Goal: Task Accomplishment & Management: Manage account settings

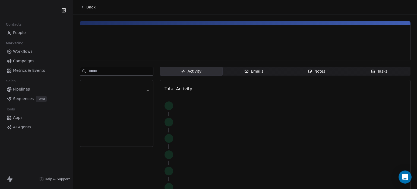
click at [82, 6] on icon at bounding box center [83, 7] width 4 height 4
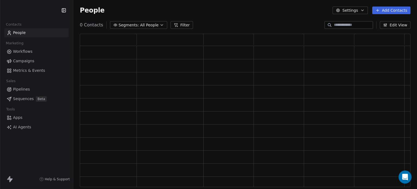
scroll to position [4, 4]
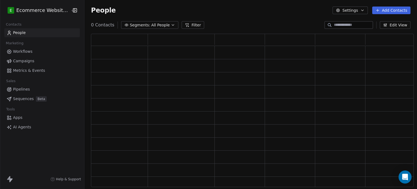
click at [351, 24] on input at bounding box center [353, 24] width 38 height 5
type input "*******"
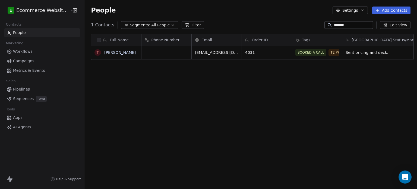
scroll to position [162, 332]
click at [119, 53] on link "[PERSON_NAME]" at bounding box center [120, 52] width 32 height 4
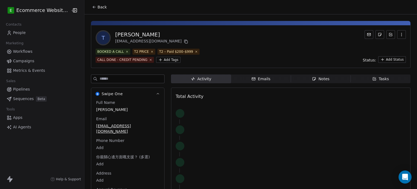
scroll to position [8, 0]
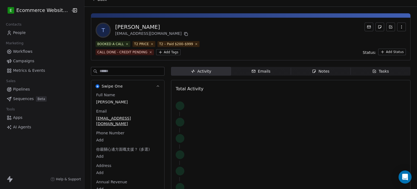
click at [260, 69] on div "Emails" at bounding box center [261, 71] width 19 height 6
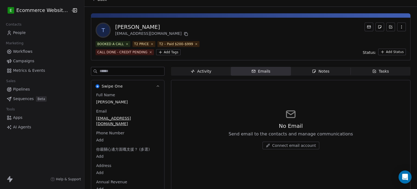
click at [324, 68] on span "Notes Notes" at bounding box center [321, 71] width 60 height 9
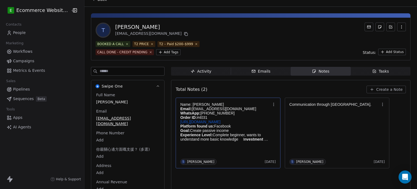
click at [249, 104] on p "Name: Theresa Wong" at bounding box center [225, 104] width 90 height 4
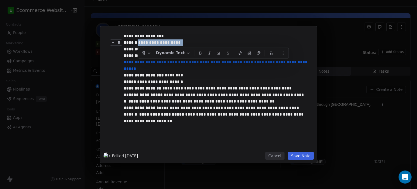
drag, startPoint x: 184, startPoint y: 42, endPoint x: 138, endPoint y: 41, distance: 46.5
click at [138, 41] on div "**********" at bounding box center [215, 42] width 182 height 7
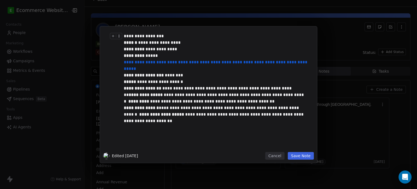
click at [183, 37] on div "**********" at bounding box center [215, 36] width 182 height 7
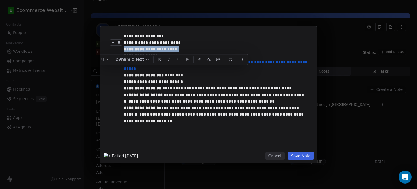
drag, startPoint x: 187, startPoint y: 49, endPoint x: 124, endPoint y: 44, distance: 63.8
click at [124, 44] on div "**********" at bounding box center [217, 91] width 186 height 116
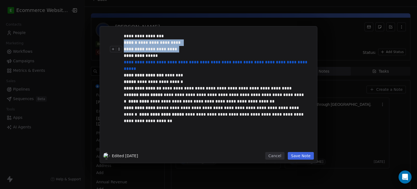
drag, startPoint x: 124, startPoint y: 43, endPoint x: 184, endPoint y: 48, distance: 59.5
click at [184, 48] on div "**********" at bounding box center [217, 91] width 186 height 116
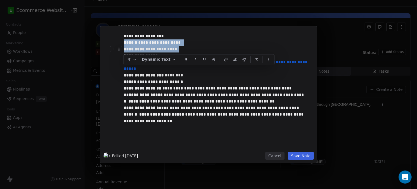
copy div "**********"
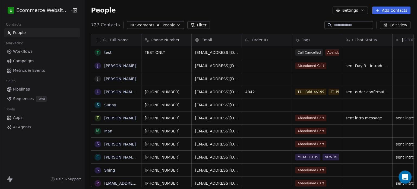
scroll to position [4, 4]
click at [162, 22] on span "All People" at bounding box center [166, 25] width 18 height 6
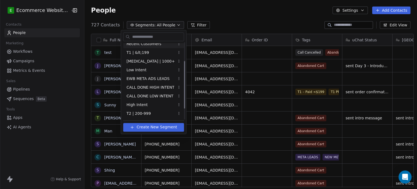
scroll to position [27, 0]
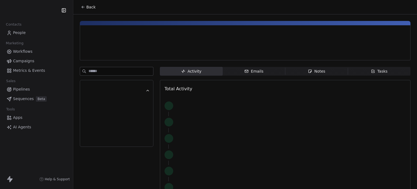
click at [86, 7] on span "Back" at bounding box center [90, 6] width 9 height 5
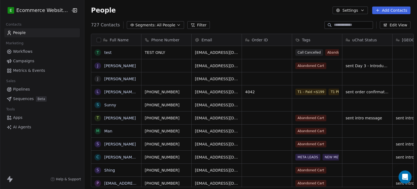
scroll to position [162, 332]
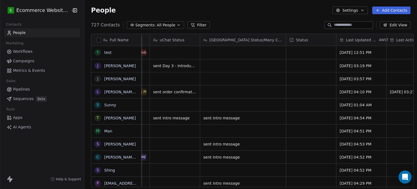
scroll to position [0, 193]
click at [162, 26] on span "All People" at bounding box center [166, 25] width 18 height 6
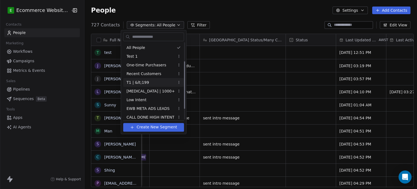
scroll to position [47, 0]
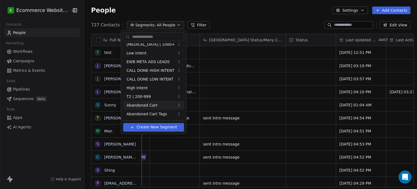
click at [150, 103] on span "Abandoned Cart" at bounding box center [142, 105] width 31 height 6
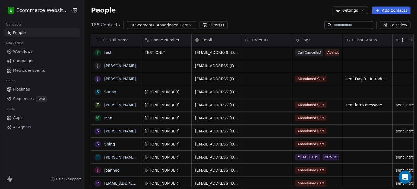
scroll to position [162, 332]
click at [165, 24] on span "Abandoned Cart" at bounding box center [172, 25] width 31 height 6
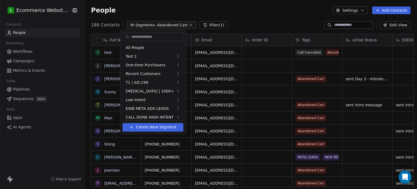
scroll to position [38, 0]
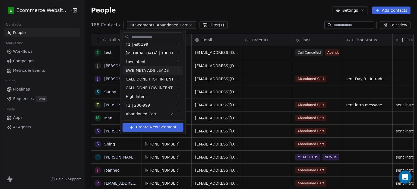
click at [160, 70] on span "EWB META ADS LEADS" at bounding box center [147, 71] width 43 height 6
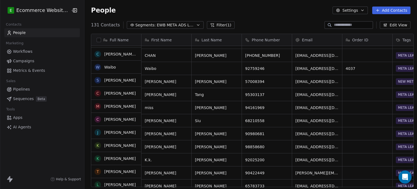
scroll to position [0, 0]
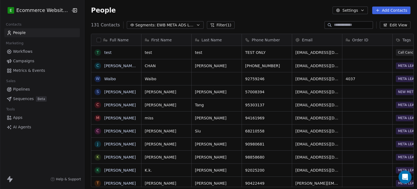
click at [334, 22] on input at bounding box center [353, 24] width 38 height 5
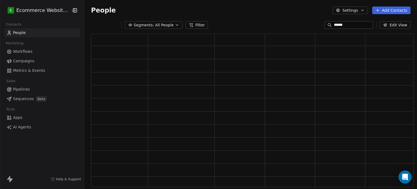
scroll to position [149, 319]
type input "******"
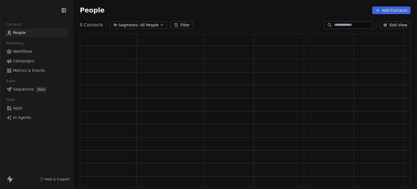
scroll to position [4, 4]
click at [350, 25] on input at bounding box center [353, 24] width 38 height 5
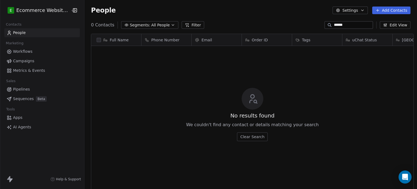
scroll to position [162, 332]
click at [347, 25] on input "******" at bounding box center [353, 24] width 38 height 5
type input "*"
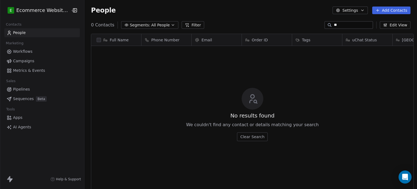
type input "*"
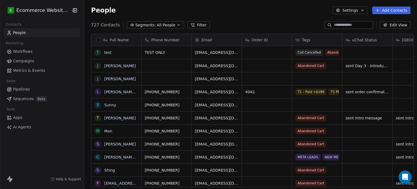
paste input "**********"
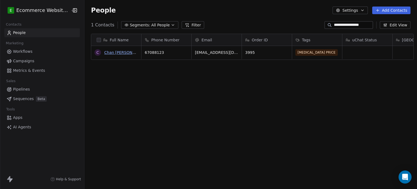
type input "**********"
click at [116, 53] on link "Chan Sau Fong Sf Chan" at bounding box center [142, 52] width 76 height 4
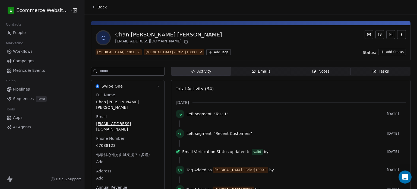
click at [374, 71] on icon "button" at bounding box center [375, 70] width 2 height 1
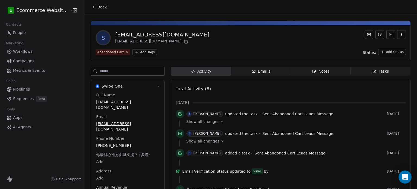
click at [92, 5] on icon at bounding box center [94, 7] width 4 height 4
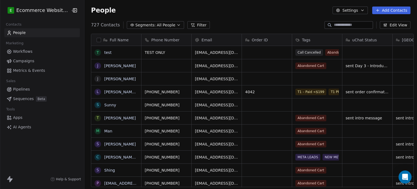
scroll to position [162, 332]
click at [348, 26] on input at bounding box center [353, 24] width 38 height 5
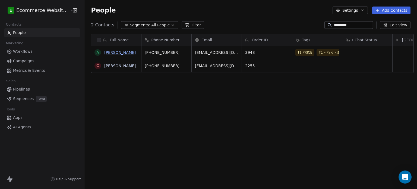
type input "*********"
click at [113, 51] on link "[PERSON_NAME]" at bounding box center [120, 52] width 32 height 4
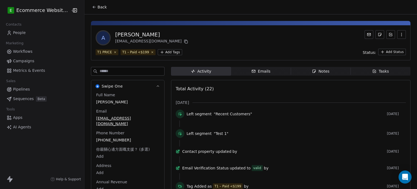
click at [94, 4] on button "Back" at bounding box center [99, 7] width 21 height 10
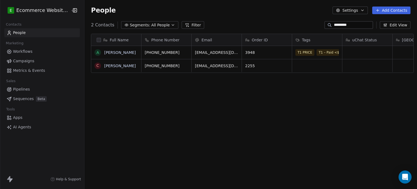
scroll to position [162, 332]
drag, startPoint x: 365, startPoint y: 27, endPoint x: 314, endPoint y: 30, distance: 50.8
click at [314, 30] on section "People Settings Add Contacts 2 Contacts Segments: All People Filter ********* E…" at bounding box center [250, 94] width 333 height 189
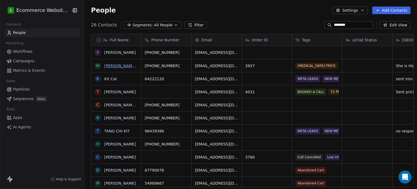
type input "********"
click at [121, 67] on link "Wong Kit Ying" at bounding box center [139, 66] width 71 height 4
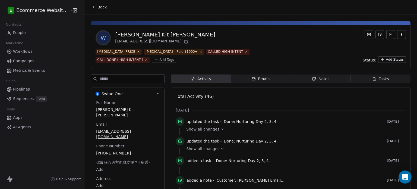
click at [93, 7] on icon at bounding box center [94, 7] width 2 height 0
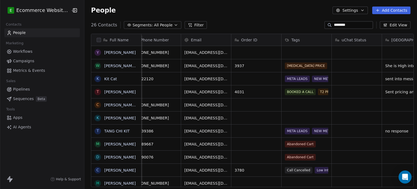
scroll to position [0, 10]
drag, startPoint x: 352, startPoint y: 25, endPoint x: 307, endPoint y: 27, distance: 44.8
click at [307, 27] on div "26 Contacts Segments: All People Filter ******** Edit View" at bounding box center [250, 25] width 333 height 9
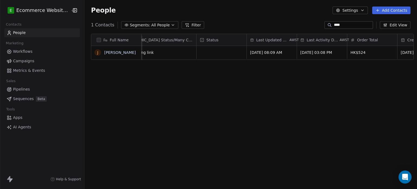
scroll to position [0, 282]
type input "****"
click at [104, 52] on link "Joie W. W." at bounding box center [120, 52] width 32 height 4
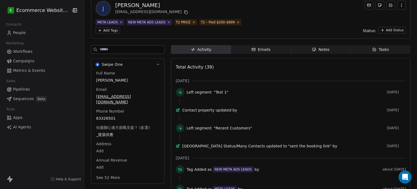
scroll to position [29, 0]
click at [367, 49] on span "Tasks Tasks" at bounding box center [381, 49] width 60 height 9
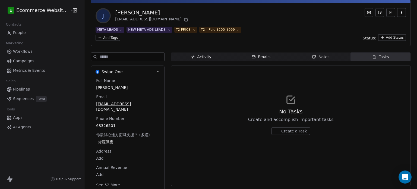
click at [313, 62] on div "Activity Activity Emails Emails Notes Notes Tasks Tasks No Tasks Create and acc…" at bounding box center [291, 123] width 240 height 142
click at [202, 53] on span "Activity Activity" at bounding box center [201, 56] width 60 height 9
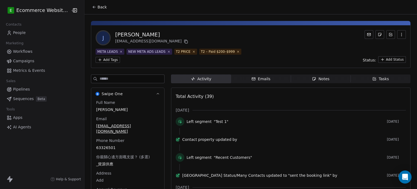
click at [379, 76] on span "Tasks Tasks" at bounding box center [381, 78] width 60 height 9
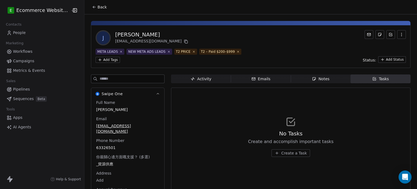
click at [315, 83] on span "Notes Notes" at bounding box center [321, 78] width 60 height 9
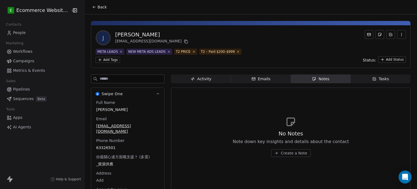
click at [373, 74] on div "J Joie W. W. piejaiii@gmail.com META LEADS NEW META ADS LEADS T2 PRICE T2 – Pai…" at bounding box center [250, 115] width 333 height 202
click at [374, 77] on div "Tasks" at bounding box center [380, 79] width 17 height 6
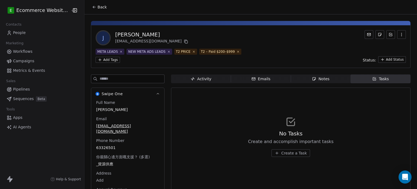
click at [293, 152] on span "Create a Task" at bounding box center [294, 152] width 26 height 5
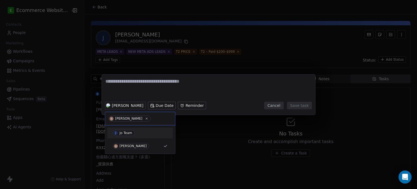
click at [133, 130] on span "J Jo Team" at bounding box center [124, 133] width 22 height 6
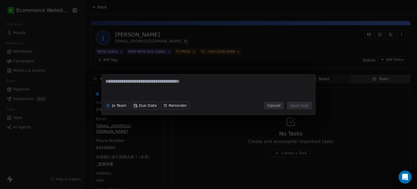
click at [140, 89] on textarea at bounding box center [208, 88] width 206 height 21
type textarea "**********"
click at [295, 104] on button "Save task" at bounding box center [299, 106] width 25 height 8
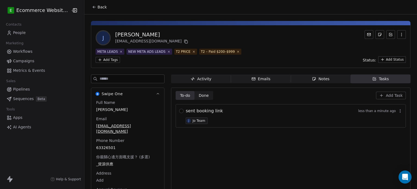
click at [89, 8] on button "Back" at bounding box center [99, 7] width 21 height 10
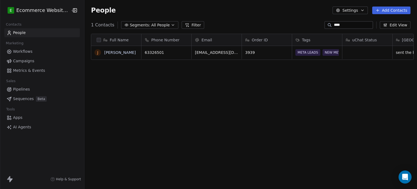
scroll to position [162, 332]
drag, startPoint x: 354, startPoint y: 25, endPoint x: 325, endPoint y: 23, distance: 29.1
click at [325, 23] on div "****" at bounding box center [349, 25] width 49 height 8
paste input "**********"
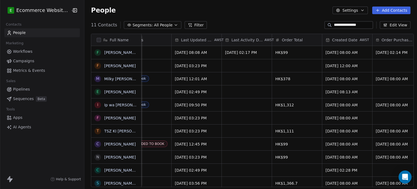
scroll to position [0, 359]
type input "**********"
click at [111, 54] on link "Fung Shan Chung" at bounding box center [136, 52] width 64 height 4
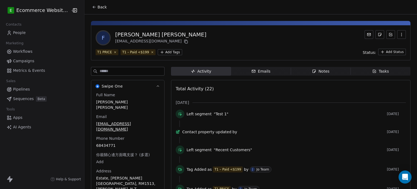
click at [362, 72] on span "Tasks Tasks" at bounding box center [381, 71] width 60 height 9
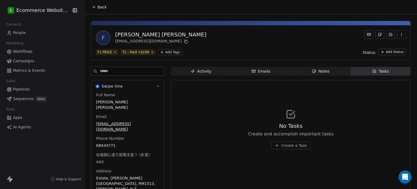
click at [291, 145] on span "Create a Task" at bounding box center [294, 145] width 26 height 5
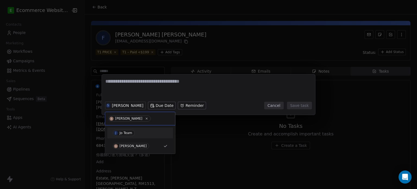
click at [140, 130] on div "J Jo Team" at bounding box center [140, 133] width 55 height 6
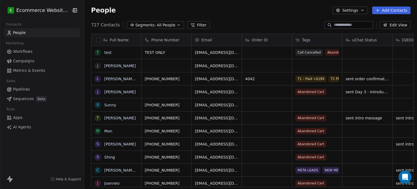
scroll to position [162, 332]
click at [336, 25] on input at bounding box center [353, 24] width 38 height 5
paste input "**********"
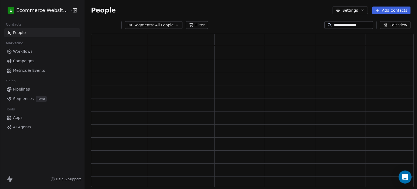
scroll to position [149, 319]
type input "**********"
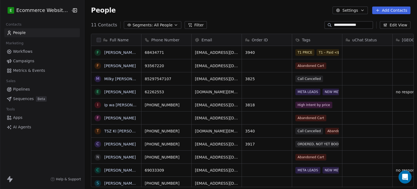
scroll to position [162, 332]
click at [119, 51] on link "[PERSON_NAME] [PERSON_NAME]" at bounding box center [136, 52] width 64 height 4
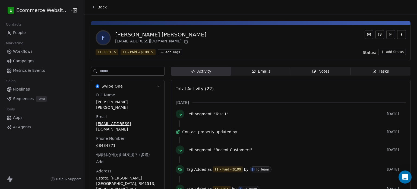
click at [373, 70] on icon "button" at bounding box center [374, 71] width 3 height 3
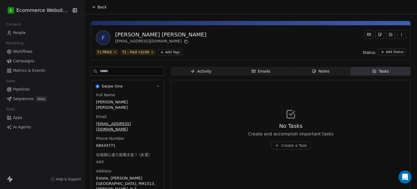
click at [293, 144] on span "Create a Task" at bounding box center [294, 145] width 26 height 5
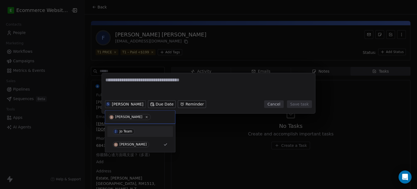
click at [141, 128] on div "J Jo Team" at bounding box center [139, 131] width 61 height 9
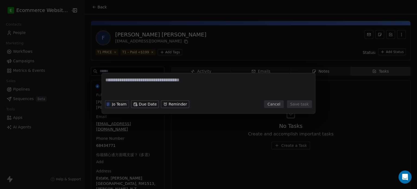
click at [140, 76] on div "J Jo Team Due Date Reminder Cancel Save task" at bounding box center [208, 93] width 213 height 40
click at [142, 79] on textarea at bounding box center [208, 87] width 206 height 21
type textarea "**********"
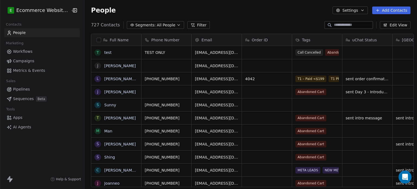
scroll to position [162, 332]
click at [364, 21] on div at bounding box center [349, 25] width 49 height 8
paste input "**********"
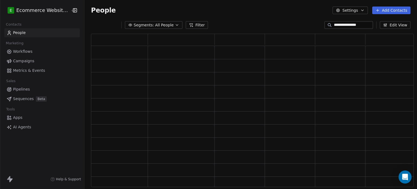
type input "**********"
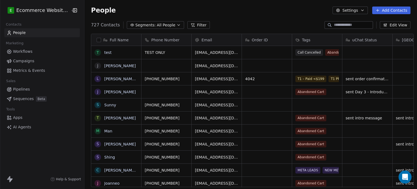
scroll to position [162, 332]
click at [347, 25] on input at bounding box center [353, 24] width 38 height 5
type input "****"
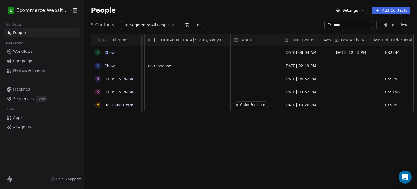
scroll to position [0, 248]
click at [107, 53] on link "Chow" at bounding box center [109, 52] width 11 height 4
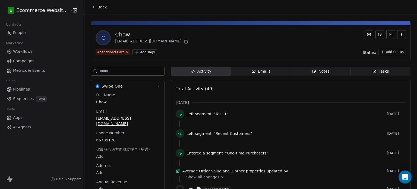
click at [368, 72] on span "Tasks Tasks" at bounding box center [381, 71] width 60 height 9
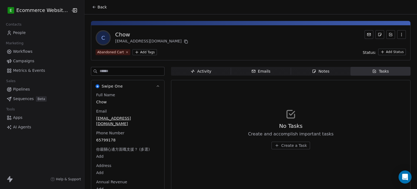
click at [255, 68] on span "Emails Emails" at bounding box center [261, 71] width 60 height 9
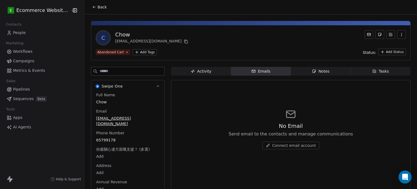
click at [209, 69] on span "Activity Activity" at bounding box center [201, 71] width 60 height 9
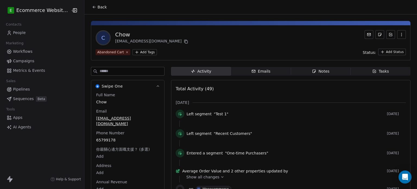
click at [140, 51] on html "E Ecommerce Website Builder Contacts People Marketing Workflows Campaigns Metri…" at bounding box center [208, 94] width 417 height 189
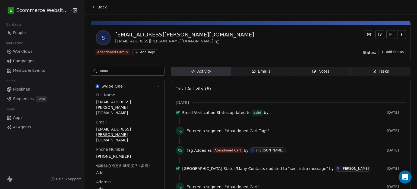
click at [93, 7] on icon at bounding box center [94, 7] width 4 height 4
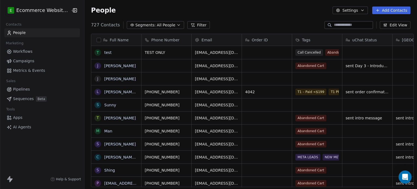
scroll to position [162, 332]
click at [342, 24] on input at bounding box center [353, 24] width 38 height 5
type input "****"
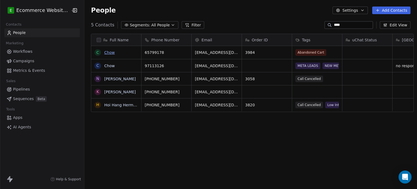
click at [106, 53] on link "Chow" at bounding box center [109, 52] width 11 height 4
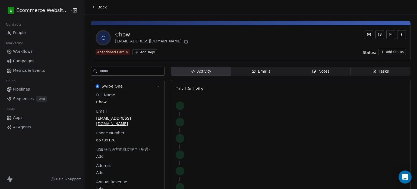
click at [92, 4] on button "Back" at bounding box center [99, 7] width 21 height 10
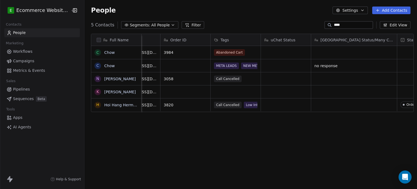
scroll to position [0, 34]
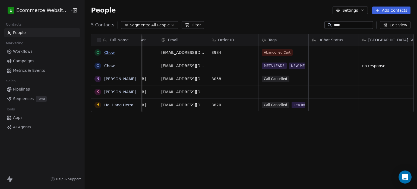
click at [104, 52] on link "Chow" at bounding box center [109, 52] width 11 height 4
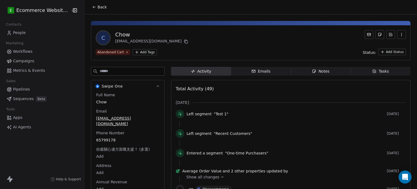
click at [139, 52] on html "E Ecommerce Website Builder Contacts People Marketing Workflows Campaigns Metri…" at bounding box center [208, 94] width 417 height 189
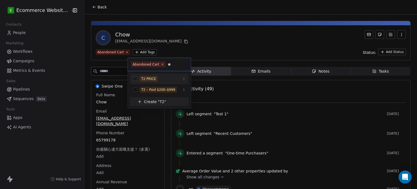
type input "**"
click at [177, 78] on div "T2 PRICE" at bounding box center [163, 79] width 46 height 6
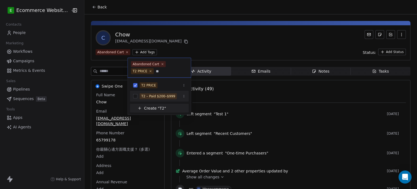
type input "**"
click at [165, 96] on div "T2 – Paid $200–$999" at bounding box center [158, 96] width 34 height 5
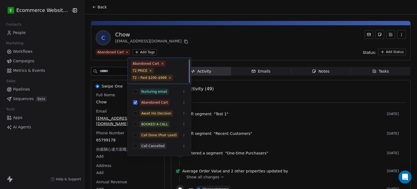
scroll to position [1, 0]
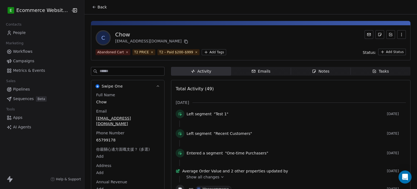
click at [224, 51] on html "E Ecommerce Website Builder Contacts People Marketing Workflows Campaigns Metri…" at bounding box center [208, 94] width 417 height 189
click at [373, 70] on icon "button" at bounding box center [374, 71] width 4 height 4
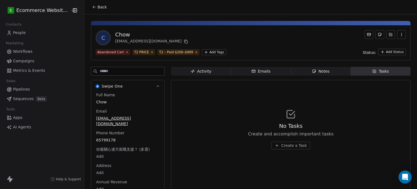
click at [294, 143] on span "Create a Task" at bounding box center [294, 145] width 26 height 5
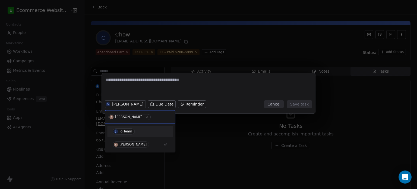
click at [137, 134] on div "J Jo Team" at bounding box center [140, 131] width 55 height 6
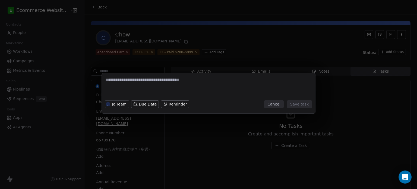
click at [137, 86] on textarea at bounding box center [208, 87] width 206 height 21
type textarea "*"
type textarea "**********"
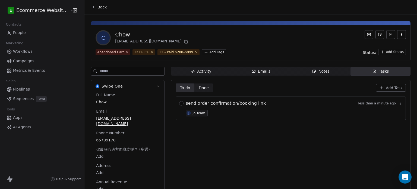
click at [89, 10] on button "Back" at bounding box center [99, 7] width 21 height 10
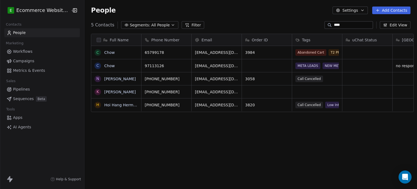
scroll to position [162, 332]
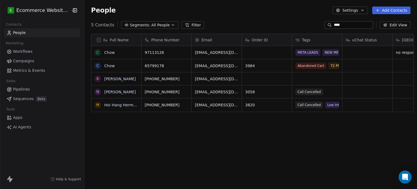
drag, startPoint x: 351, startPoint y: 23, endPoint x: 310, endPoint y: 23, distance: 41.3
click at [310, 23] on div "5 Contacts Segments: All People Filter **** Edit View" at bounding box center [250, 25] width 333 height 9
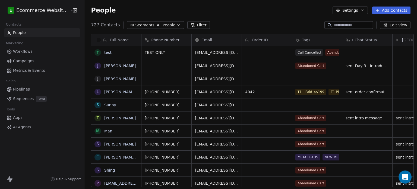
scroll to position [4, 4]
click at [334, 25] on input at bounding box center [353, 24] width 38 height 5
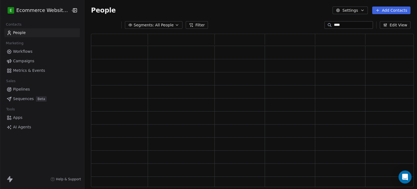
scroll to position [149, 319]
type input "********"
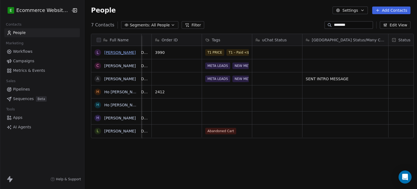
scroll to position [0, 91]
click at [110, 52] on link "LIU TING" at bounding box center [120, 52] width 32 height 4
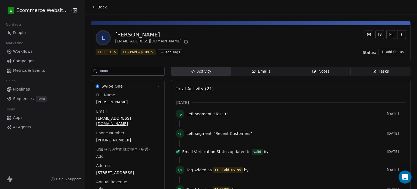
click at [366, 70] on span "Tasks Tasks" at bounding box center [381, 71] width 60 height 9
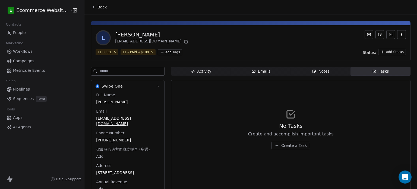
click at [220, 67] on span "Activity Activity" at bounding box center [201, 71] width 60 height 9
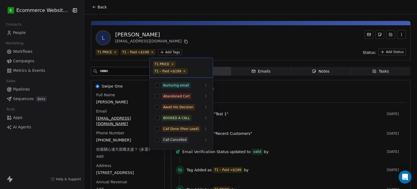
click at [156, 52] on html "E Ecommerce Website Builder Contacts People Marketing Workflows Campaigns Metri…" at bounding box center [208, 94] width 417 height 189
click at [241, 46] on html "E Ecommerce Website Builder Contacts People Marketing Workflows Campaigns Metri…" at bounding box center [208, 94] width 417 height 189
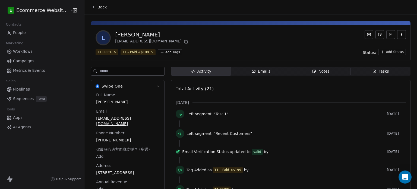
click at [372, 74] on div "Tasks" at bounding box center [380, 71] width 17 height 6
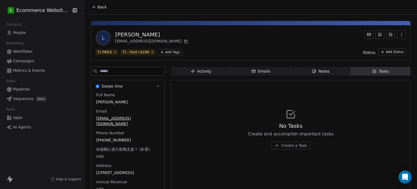
click at [290, 147] on span "Create a Task" at bounding box center [294, 145] width 26 height 5
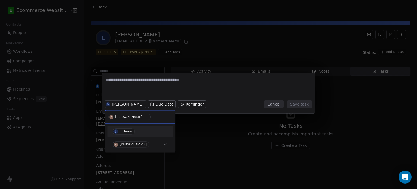
click at [135, 129] on div "J Jo Team" at bounding box center [140, 131] width 55 height 6
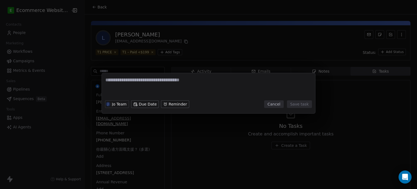
click at [152, 85] on textarea at bounding box center [208, 87] width 206 height 21
type textarea "**********"
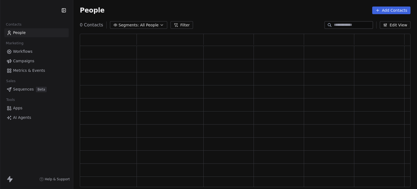
scroll to position [149, 326]
click at [349, 26] on input at bounding box center [353, 24] width 38 height 5
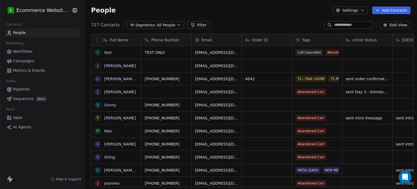
scroll to position [162, 332]
paste input "**********"
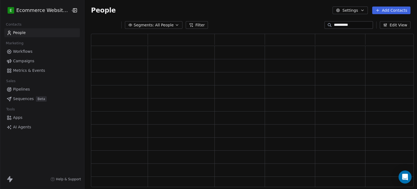
scroll to position [149, 319]
type input "*"
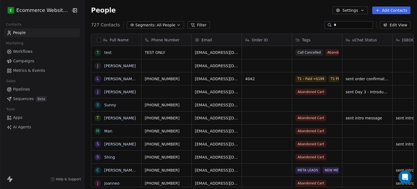
scroll to position [162, 332]
type input "***"
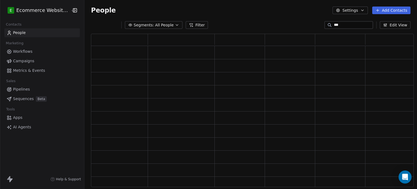
scroll to position [149, 319]
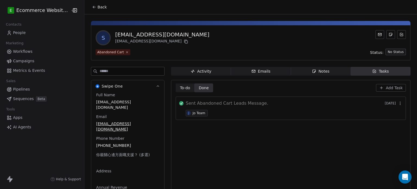
click at [77, 10] on div "E Ecommerce Website Builder" at bounding box center [42, 10] width 84 height 21
click at [89, 8] on button "Back" at bounding box center [99, 7] width 21 height 10
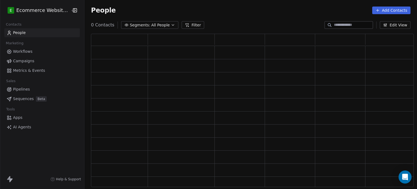
scroll to position [149, 319]
click at [344, 26] on input at bounding box center [353, 24] width 38 height 5
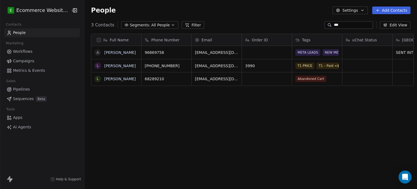
scroll to position [162, 332]
type input "***"
click at [111, 65] on link "[PERSON_NAME]" at bounding box center [120, 66] width 32 height 4
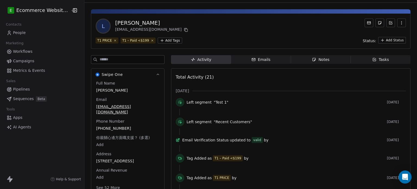
scroll to position [12, 0]
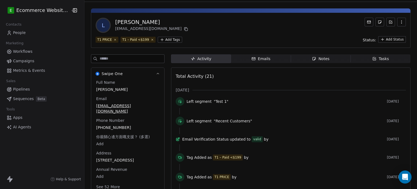
click at [372, 57] on icon "button" at bounding box center [374, 58] width 4 height 4
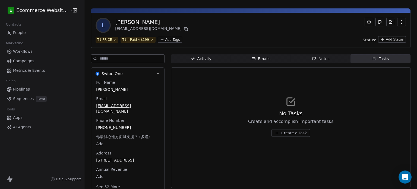
click at [289, 131] on span "Create a Task" at bounding box center [294, 132] width 26 height 5
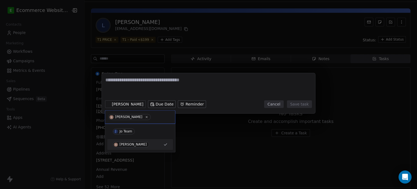
drag, startPoint x: 125, startPoint y: 103, endPoint x: 131, endPoint y: 111, distance: 9.2
click at [143, 127] on div "J Jo Team" at bounding box center [139, 131] width 61 height 9
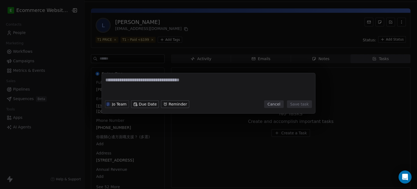
click at [147, 84] on textarea at bounding box center [208, 87] width 206 height 21
type textarea "*********"
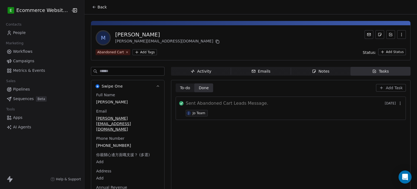
click at [84, 7] on div "Back" at bounding box center [250, 7] width 333 height 14
click at [94, 7] on button "Back" at bounding box center [99, 7] width 21 height 10
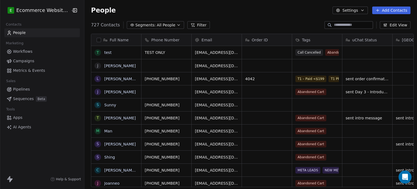
scroll to position [162, 332]
click at [357, 23] on input at bounding box center [353, 24] width 38 height 5
type input "********"
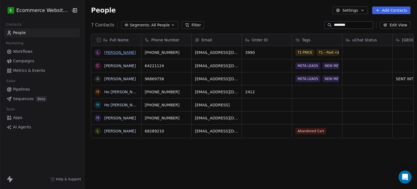
click at [112, 52] on link "[PERSON_NAME]" at bounding box center [120, 52] width 32 height 4
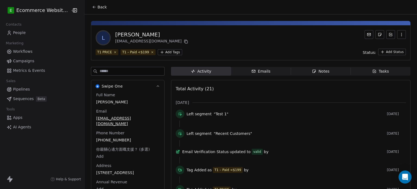
click at [376, 69] on div "Tasks" at bounding box center [380, 71] width 17 height 6
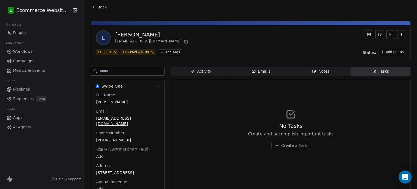
click at [293, 145] on span "Create a Task" at bounding box center [294, 145] width 26 height 5
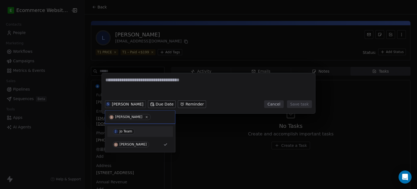
click at [136, 131] on div "J Jo Team" at bounding box center [140, 131] width 55 height 6
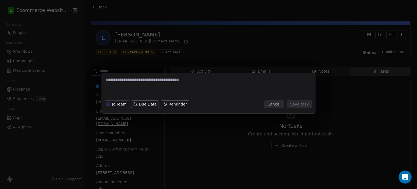
click at [143, 83] on textarea at bounding box center [208, 87] width 206 height 21
type textarea "**********"
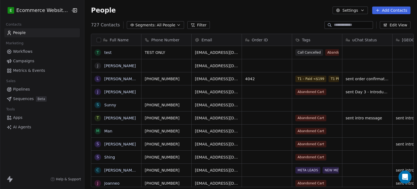
scroll to position [162, 332]
click at [343, 26] on input at bounding box center [353, 24] width 38 height 5
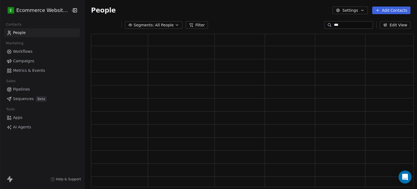
scroll to position [149, 319]
type input "********"
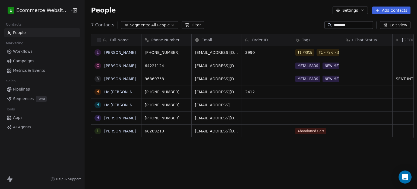
scroll to position [162, 332]
click at [111, 54] on link "LIU TING" at bounding box center [120, 52] width 32 height 4
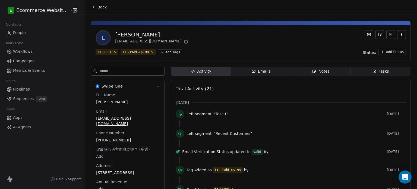
click at [376, 72] on div "Tasks" at bounding box center [380, 71] width 17 height 6
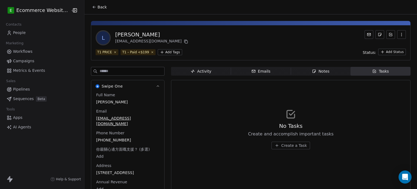
click at [301, 144] on span "Create a Task" at bounding box center [294, 145] width 26 height 5
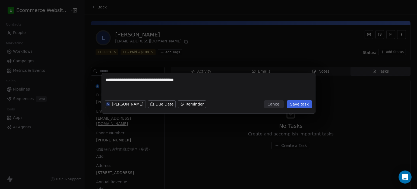
type textarea "**********"
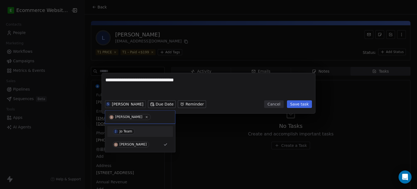
click at [130, 132] on div "Jo Team" at bounding box center [126, 131] width 13 height 4
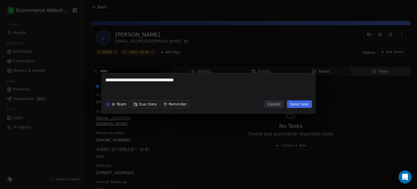
click at [304, 105] on button "Save task" at bounding box center [299, 104] width 25 height 8
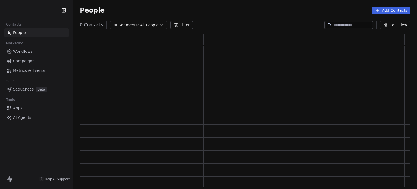
scroll to position [149, 326]
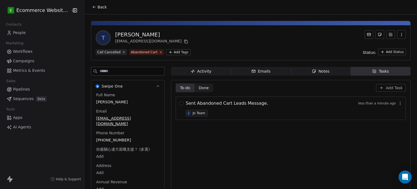
click at [92, 5] on icon at bounding box center [94, 7] width 4 height 4
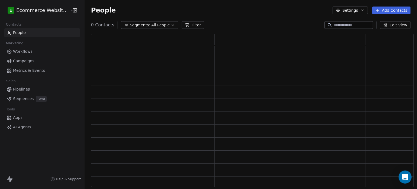
scroll to position [149, 319]
click at [147, 23] on span "Segments:" at bounding box center [144, 25] width 20 height 6
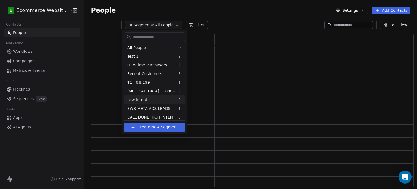
scroll to position [18, 0]
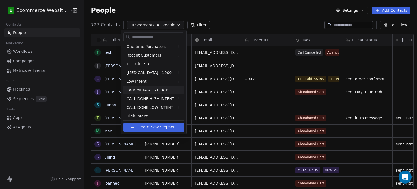
click at [152, 88] on span "EWB META ADS LEADS" at bounding box center [148, 90] width 43 height 6
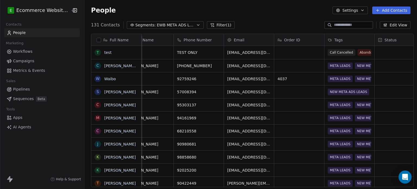
scroll to position [0, 0]
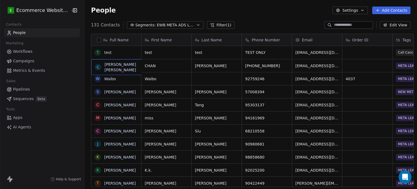
drag, startPoint x: 98, startPoint y: 64, endPoint x: 71, endPoint y: 91, distance: 37.8
click at [71, 91] on link "Pipelines" at bounding box center [42, 89] width 76 height 9
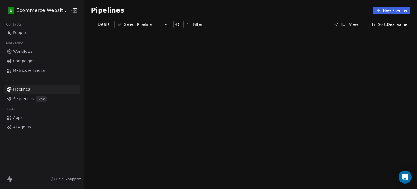
click at [33, 33] on link "People" at bounding box center [42, 32] width 76 height 9
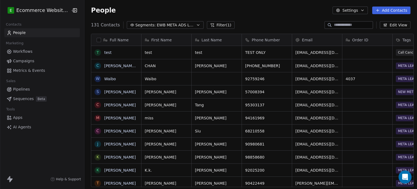
scroll to position [162, 332]
click at [33, 33] on link "People" at bounding box center [42, 32] width 76 height 9
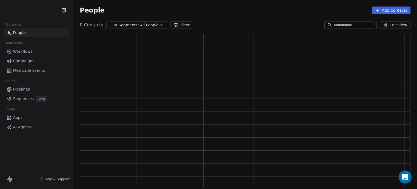
scroll to position [4, 4]
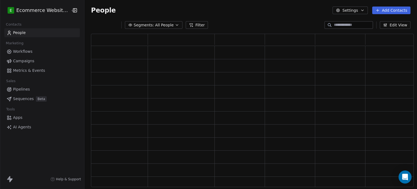
scroll to position [4, 4]
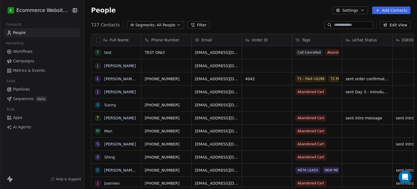
scroll to position [4, 4]
click at [358, 24] on input at bounding box center [353, 24] width 38 height 5
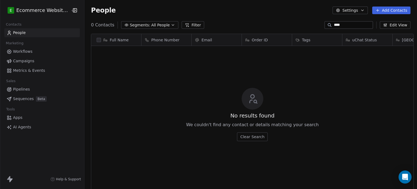
scroll to position [162, 332]
type input "*"
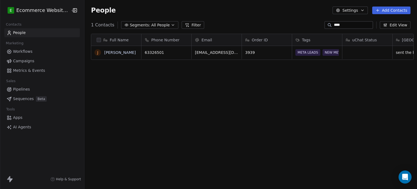
type input "****"
drag, startPoint x: 162, startPoint y: 52, endPoint x: 181, endPoint y: 53, distance: 19.6
click at [184, 53] on icon "grid" at bounding box center [185, 52] width 2 height 2
click at [110, 53] on link "[PERSON_NAME]" at bounding box center [120, 52] width 32 height 4
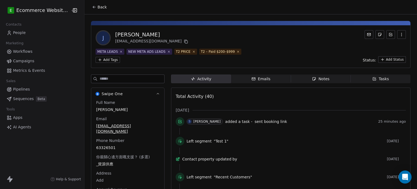
click at [268, 77] on span "Emails Emails" at bounding box center [261, 78] width 60 height 9
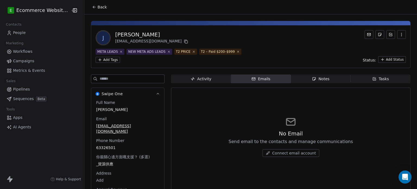
click at [367, 75] on span "Tasks Tasks" at bounding box center [381, 78] width 60 height 9
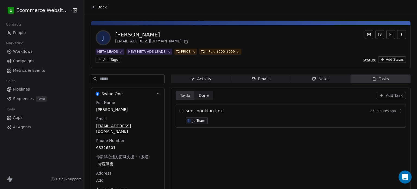
click at [324, 78] on div "Notes" at bounding box center [320, 79] width 17 height 6
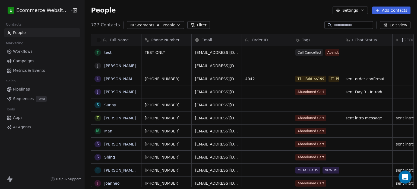
scroll to position [4, 4]
click at [334, 26] on input at bounding box center [353, 24] width 38 height 5
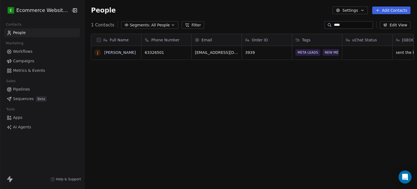
scroll to position [0, 111]
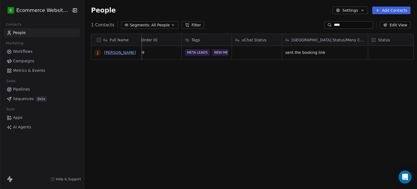
type input "****"
click at [114, 51] on link "[PERSON_NAME]" at bounding box center [120, 52] width 32 height 4
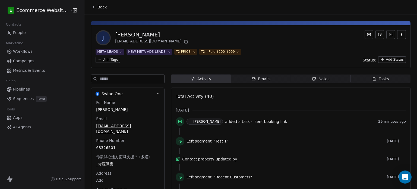
click at [381, 77] on div "Tasks" at bounding box center [380, 79] width 17 height 6
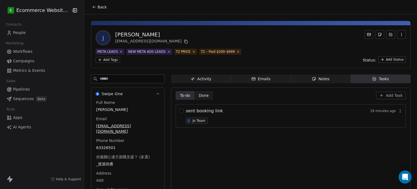
click at [398, 112] on icon "button" at bounding box center [400, 111] width 4 height 4
click at [392, 121] on button "Edit" at bounding box center [394, 122] width 37 height 9
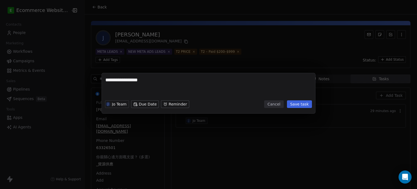
drag, startPoint x: 179, startPoint y: 83, endPoint x: 115, endPoint y: 80, distance: 63.4
click at [115, 80] on textarea "**********" at bounding box center [208, 87] width 206 height 21
type textarea "**********"
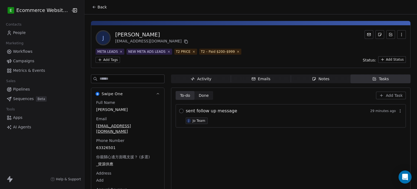
click at [179, 110] on button "button" at bounding box center [181, 111] width 4 height 4
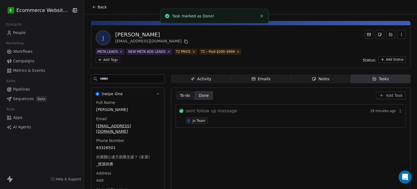
click at [92, 6] on icon at bounding box center [94, 7] width 4 height 4
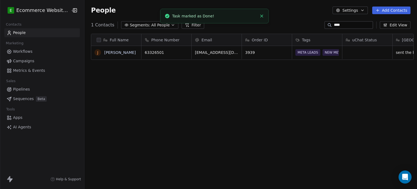
scroll to position [162, 332]
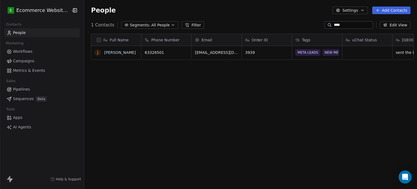
drag, startPoint x: 362, startPoint y: 24, endPoint x: 323, endPoint y: 21, distance: 38.9
click at [325, 21] on div "****" at bounding box center [349, 25] width 49 height 8
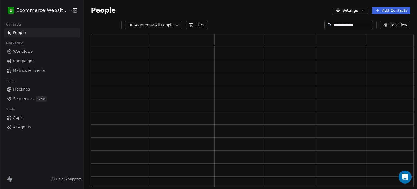
type input "**********"
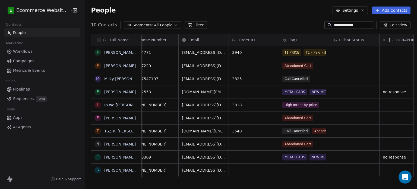
scroll to position [0, 0]
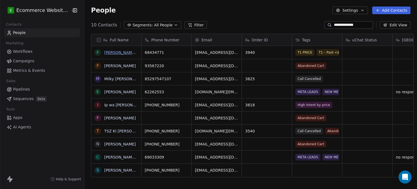
click at [113, 51] on link "[PERSON_NAME] [PERSON_NAME]" at bounding box center [136, 52] width 64 height 4
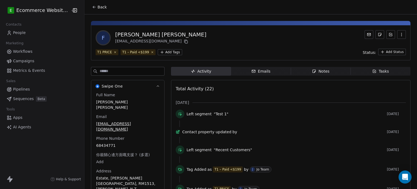
click at [94, 5] on button "Back" at bounding box center [99, 7] width 21 height 10
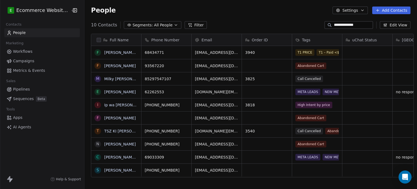
scroll to position [162, 332]
drag, startPoint x: 163, startPoint y: 54, endPoint x: 181, endPoint y: 52, distance: 18.6
click at [183, 52] on icon "grid" at bounding box center [185, 51] width 4 height 4
click at [118, 51] on link "[PERSON_NAME] [PERSON_NAME]" at bounding box center [136, 52] width 64 height 4
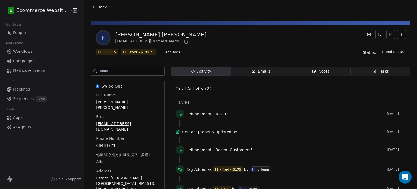
click at [368, 70] on span "Tasks Tasks" at bounding box center [381, 71] width 60 height 9
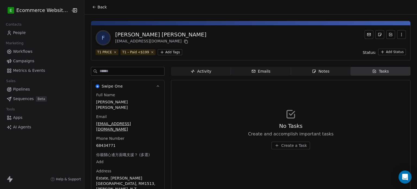
click at [292, 144] on span "Create a Task" at bounding box center [294, 145] width 26 height 5
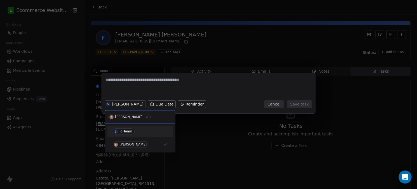
click at [133, 128] on div "J Jo Team" at bounding box center [140, 131] width 55 height 6
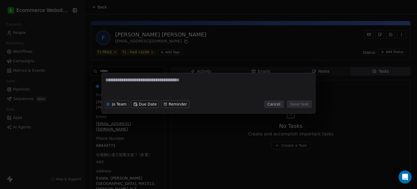
click at [139, 92] on textarea at bounding box center [208, 87] width 206 height 21
type textarea "**********"
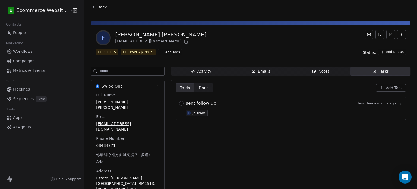
click at [181, 102] on div "sent follow up. less than a minute ago J Jo Team" at bounding box center [291, 107] width 230 height 23
click at [179, 103] on button "button" at bounding box center [181, 103] width 4 height 4
click at [180, 87] on span "To-do" at bounding box center [185, 88] width 10 height 6
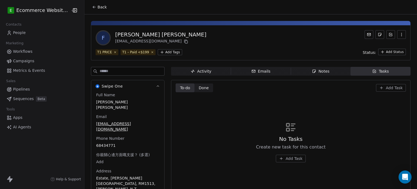
click at [194, 86] on span "Done Done" at bounding box center [203, 87] width 19 height 9
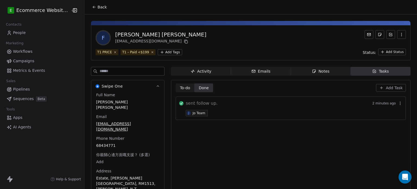
click at [92, 7] on icon at bounding box center [94, 7] width 4 height 4
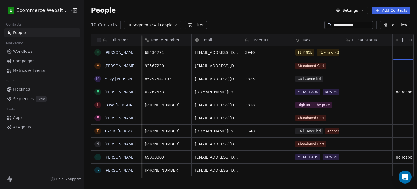
scroll to position [0, 69]
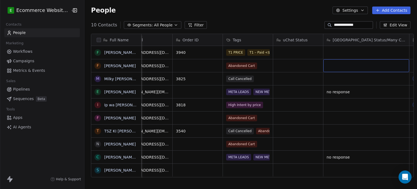
click at [340, 65] on div "grid" at bounding box center [366, 65] width 86 height 13
type textarea "**********"
drag, startPoint x: 359, startPoint y: 24, endPoint x: 324, endPoint y: 22, distance: 34.2
click at [325, 22] on div "**********" at bounding box center [349, 25] width 49 height 8
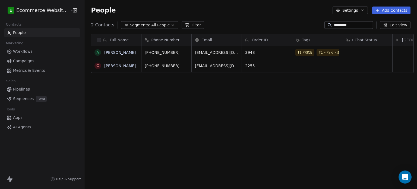
scroll to position [162, 332]
type input "*********"
click at [111, 54] on link "[PERSON_NAME]" at bounding box center [120, 52] width 32 height 4
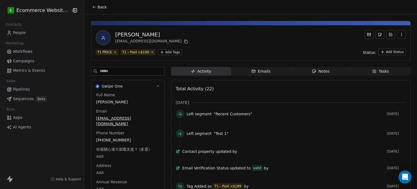
click at [92, 4] on button "Back" at bounding box center [99, 7] width 21 height 10
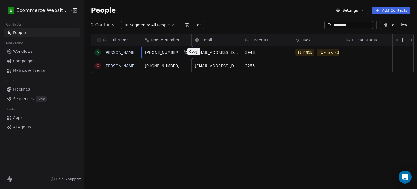
drag, startPoint x: 173, startPoint y: 53, endPoint x: 183, endPoint y: 50, distance: 10.2
click at [184, 50] on icon "grid" at bounding box center [186, 51] width 4 height 4
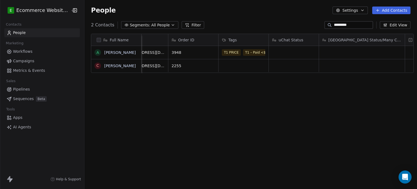
scroll to position [0, 143]
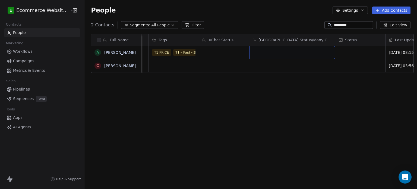
click at [284, 52] on div "grid" at bounding box center [292, 52] width 86 height 13
type textarea "*"
click at [103, 52] on html "E Ecommerce Website Builder Contacts People Marketing Workflows Campaigns Metri…" at bounding box center [208, 94] width 417 height 189
click at [104, 52] on link "[PERSON_NAME]" at bounding box center [120, 52] width 32 height 4
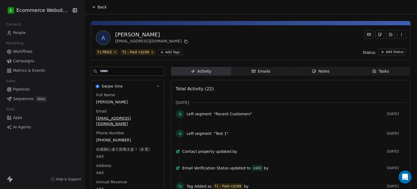
click at [378, 70] on div "Tasks" at bounding box center [380, 71] width 17 height 6
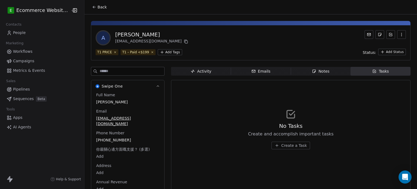
click at [285, 148] on button "Create a Task" at bounding box center [291, 146] width 39 height 8
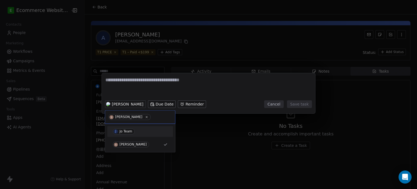
click at [138, 130] on div "J Jo Team" at bounding box center [140, 131] width 55 height 6
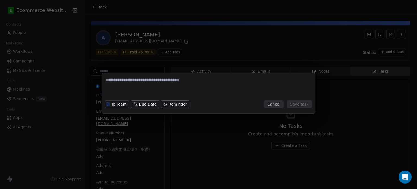
click at [139, 89] on textarea at bounding box center [208, 87] width 206 height 21
type textarea "**********"
click at [300, 105] on button "Save task" at bounding box center [299, 104] width 25 height 8
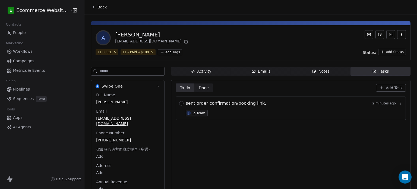
click at [319, 69] on div "Notes" at bounding box center [320, 71] width 17 height 6
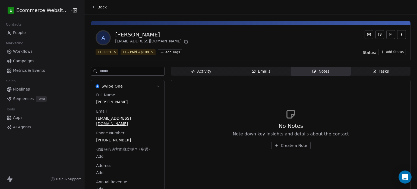
click at [293, 144] on span "Create a Note" at bounding box center [294, 145] width 26 height 5
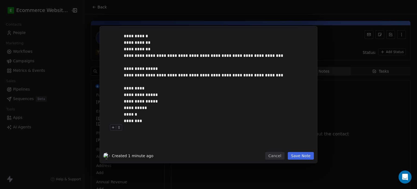
click at [305, 155] on button "Save Note" at bounding box center [301, 156] width 26 height 8
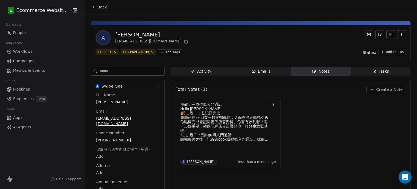
click at [92, 6] on icon at bounding box center [94, 7] width 4 height 4
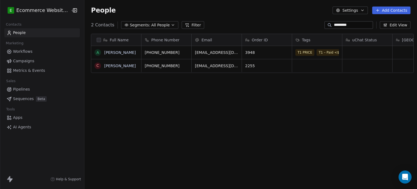
scroll to position [162, 332]
drag, startPoint x: 363, startPoint y: 24, endPoint x: 312, endPoint y: 24, distance: 50.5
click at [312, 24] on div "2 Contacts Segments: All People Filter ********* Edit View" at bounding box center [250, 25] width 333 height 9
type input "****"
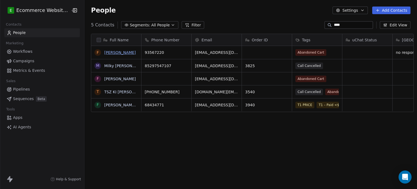
click at [108, 53] on link "[PERSON_NAME]" at bounding box center [120, 52] width 32 height 4
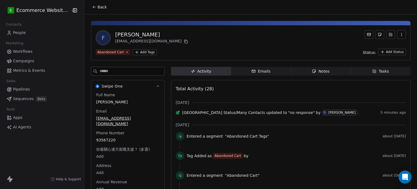
click at [93, 8] on icon at bounding box center [94, 7] width 4 height 4
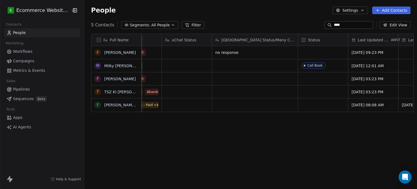
scroll to position [0, 182]
click at [243, 50] on span "no response" at bounding box center [248, 52] width 69 height 5
type textarea "*"
click at [111, 103] on html "E Ecommerce Website Builder Contacts People Marketing Workflows Campaigns Metri…" at bounding box center [208, 94] width 417 height 189
click at [111, 103] on link "[PERSON_NAME] [PERSON_NAME]" at bounding box center [136, 105] width 64 height 4
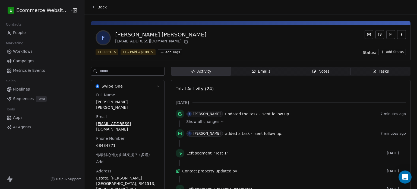
click at [372, 72] on icon "button" at bounding box center [374, 71] width 4 height 4
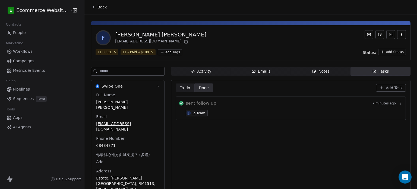
scroll to position [20, 0]
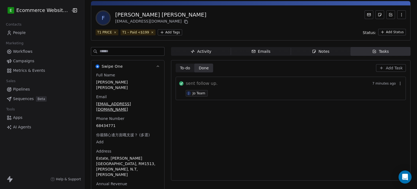
click at [121, 133] on div "Full Name [PERSON_NAME] [PERSON_NAME] Email [EMAIL_ADDRESS][DOMAIN_NAME] Phone …" at bounding box center [127, 138] width 65 height 133
drag, startPoint x: 120, startPoint y: 116, endPoint x: 116, endPoint y: 112, distance: 5.0
click at [116, 123] on span "68434771" at bounding box center [127, 125] width 63 height 5
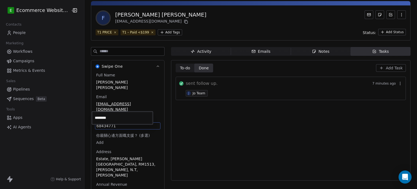
click at [116, 112] on input "********" at bounding box center [122, 117] width 59 height 11
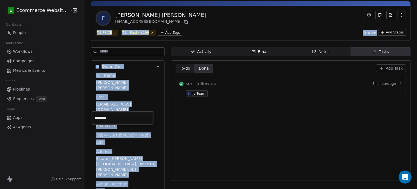
scroll to position [0, 0]
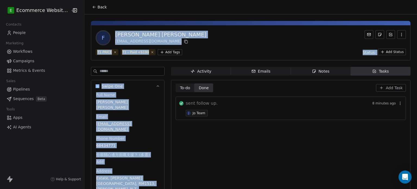
drag, startPoint x: 414, startPoint y: 45, endPoint x: 415, endPoint y: 15, distance: 29.6
click at [415, 15] on html "E Ecommerce Website Builder Contacts People Marketing Workflows Campaigns Metri…" at bounding box center [208, 94] width 417 height 189
click at [92, 8] on icon at bounding box center [94, 7] width 4 height 4
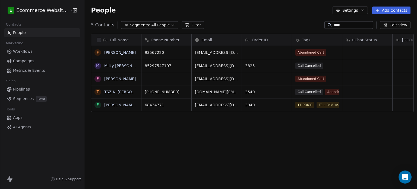
scroll to position [162, 332]
drag, startPoint x: 350, startPoint y: 27, endPoint x: 325, endPoint y: 25, distance: 25.6
click at [325, 25] on div "****" at bounding box center [349, 25] width 49 height 8
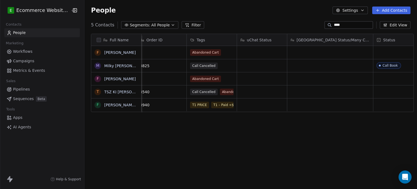
scroll to position [0, 108]
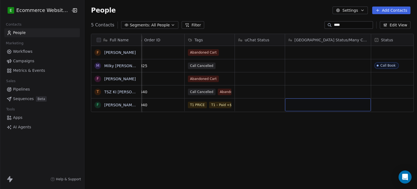
click at [326, 106] on div "grid" at bounding box center [328, 104] width 86 height 13
type textarea "**********"
click at [349, 25] on input "****" at bounding box center [353, 24] width 38 height 5
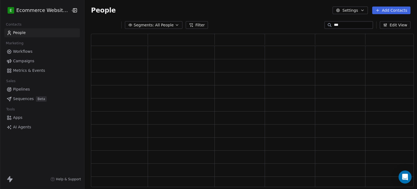
scroll to position [149, 319]
type input "*"
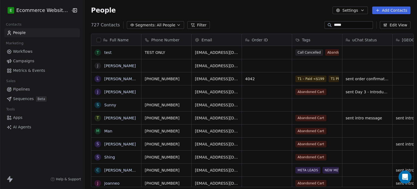
type input "*****"
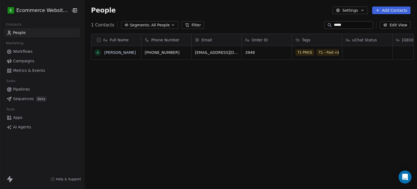
scroll to position [162, 332]
drag, startPoint x: 174, startPoint y: 52, endPoint x: 181, endPoint y: 49, distance: 7.9
click at [183, 49] on button "grid" at bounding box center [186, 51] width 7 height 7
click at [116, 53] on link "[PERSON_NAME]" at bounding box center [120, 52] width 32 height 4
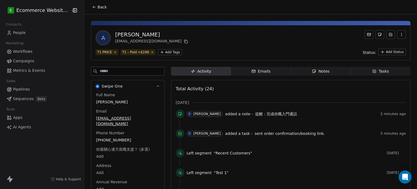
click at [344, 70] on span "Notes Notes" at bounding box center [321, 71] width 60 height 9
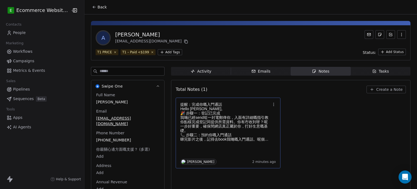
click at [234, 108] on p "Hello [PERSON_NAME]," at bounding box center [225, 108] width 90 height 4
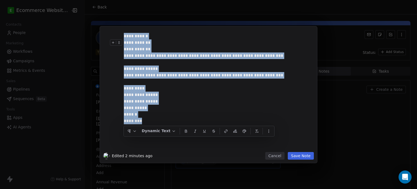
drag, startPoint x: 172, startPoint y: 120, endPoint x: 122, endPoint y: 38, distance: 95.4
click at [122, 38] on div "**********" at bounding box center [215, 91] width 189 height 122
copy div "**********"
